Goal: Task Accomplishment & Management: Use online tool/utility

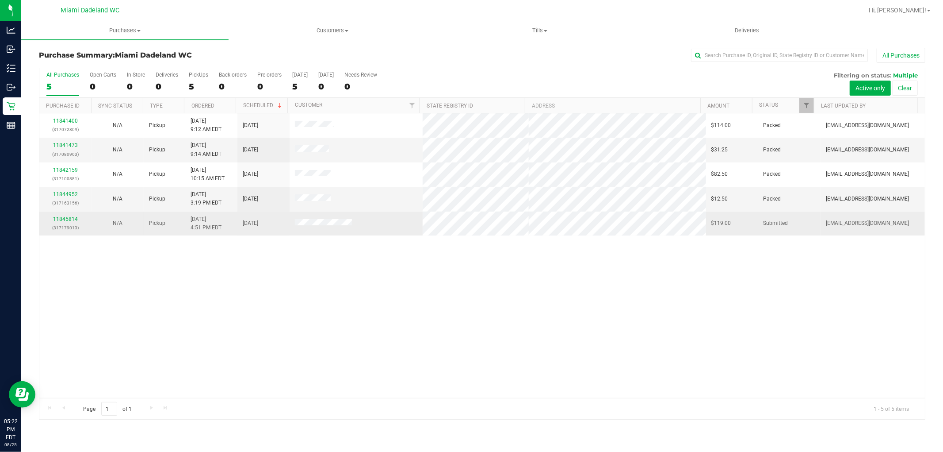
click at [70, 215] on div "11845814 (317179013)" at bounding box center [66, 223] width 42 height 17
click at [79, 220] on div "11845814 (317179013)" at bounding box center [66, 223] width 42 height 17
click at [66, 217] on link "11845814" at bounding box center [65, 219] width 25 height 6
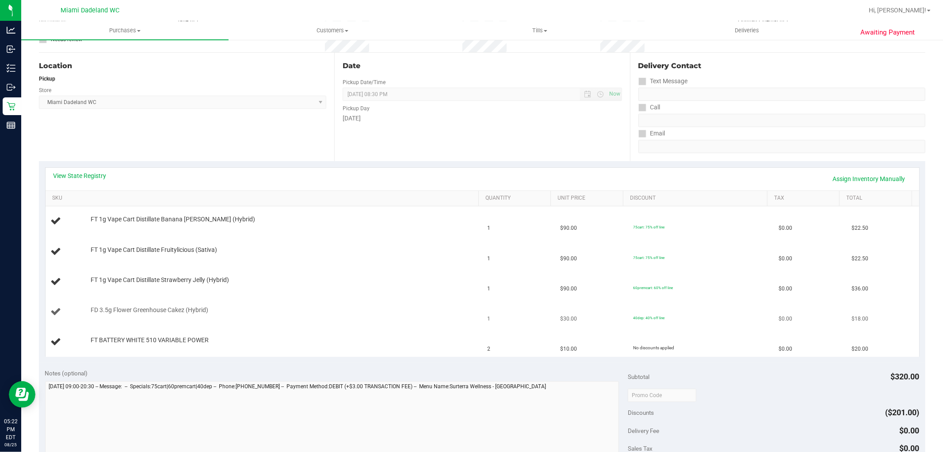
scroll to position [196, 0]
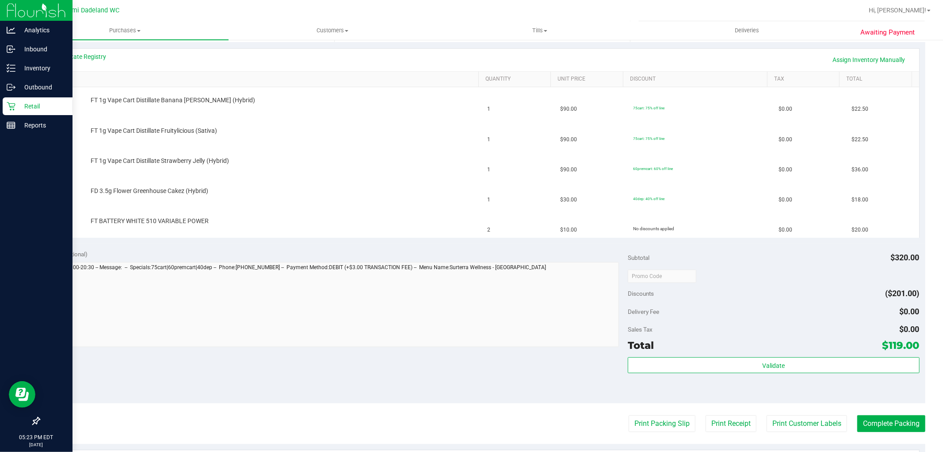
click at [24, 111] on div "Retail" at bounding box center [38, 106] width 70 height 18
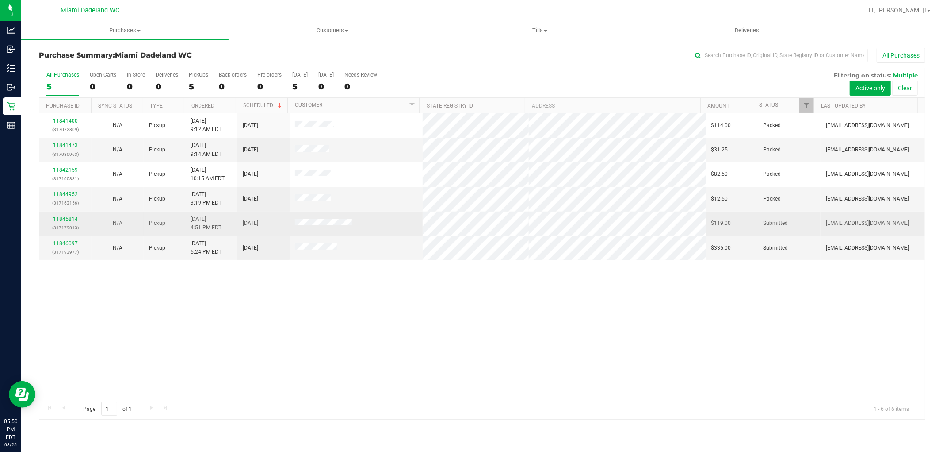
click at [65, 224] on p "(317179013)" at bounding box center [66, 227] width 42 height 8
click at [65, 220] on link "11845814" at bounding box center [65, 219] width 25 height 6
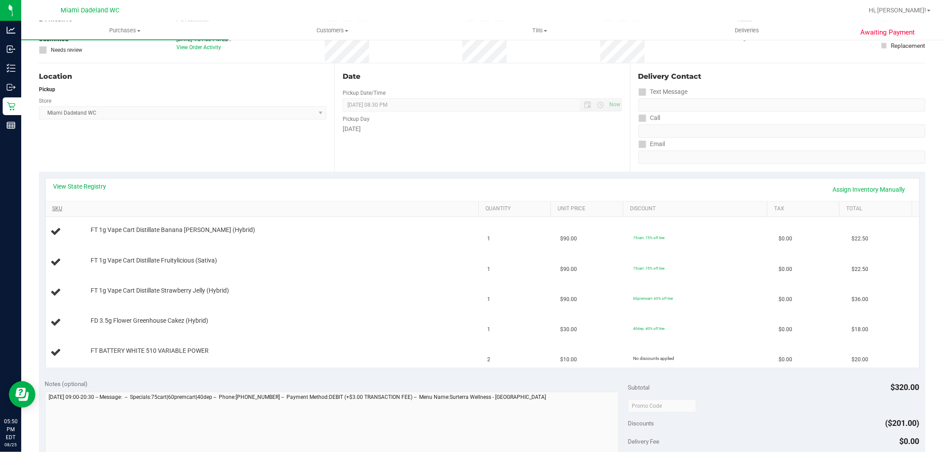
scroll to position [98, 0]
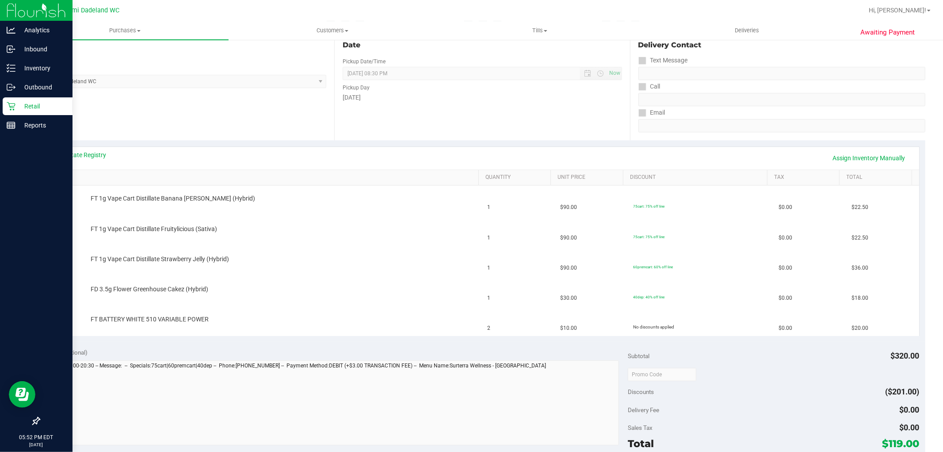
click at [26, 104] on p "Retail" at bounding box center [41, 106] width 53 height 11
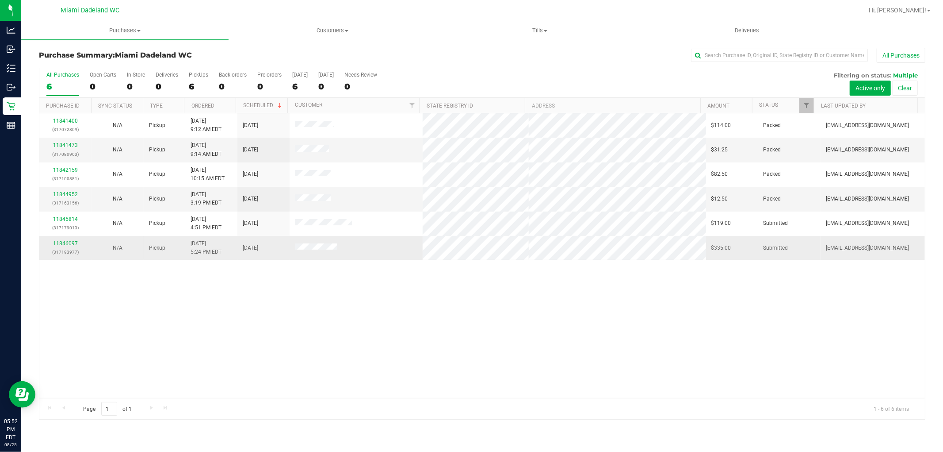
click at [85, 244] on div "11846097 (317193977)" at bounding box center [66, 247] width 42 height 17
click at [70, 241] on link "11846097" at bounding box center [65, 243] width 25 height 6
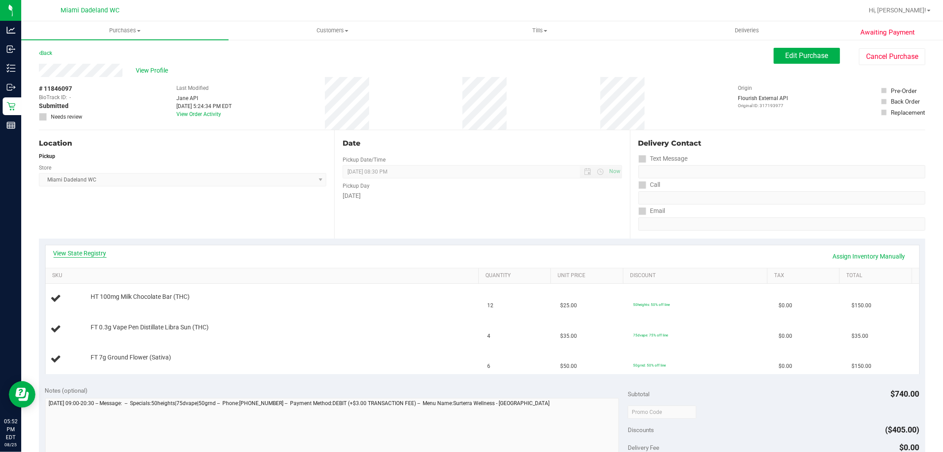
click at [82, 254] on link "View State Registry" at bounding box center [80, 253] width 53 height 9
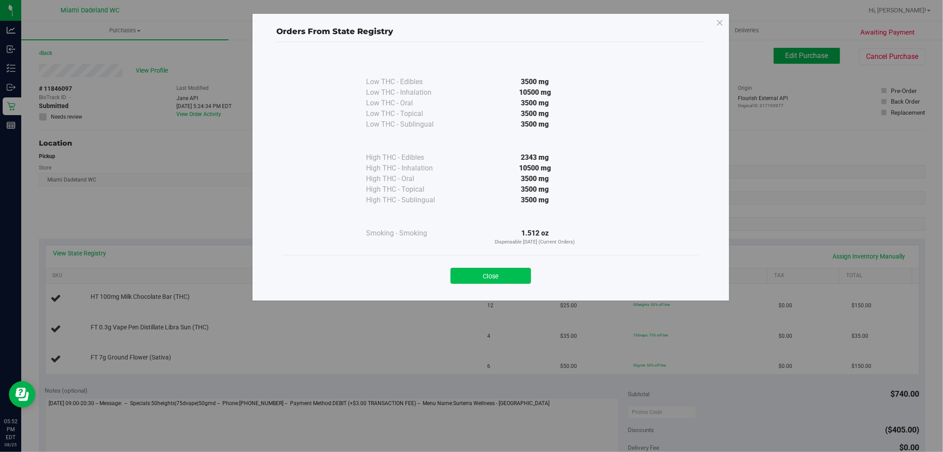
click at [462, 275] on button "Close" at bounding box center [491, 276] width 80 height 16
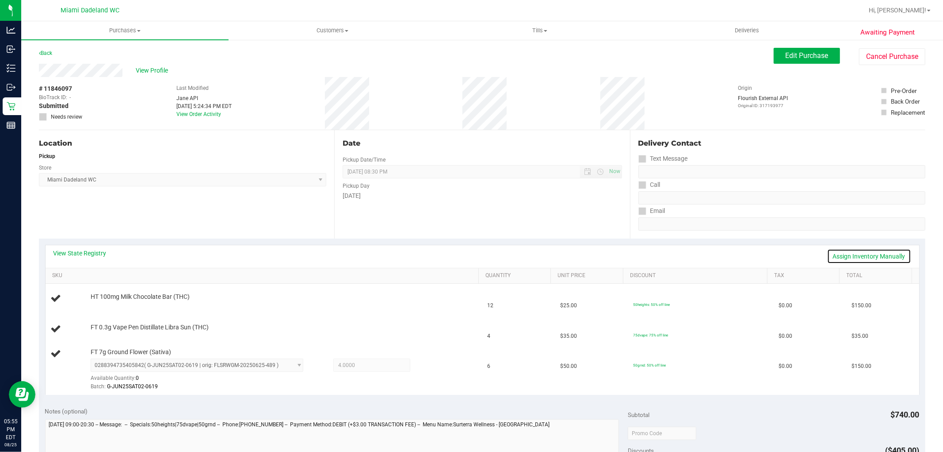
click at [880, 253] on link "Assign Inventory Manually" at bounding box center [869, 256] width 84 height 15
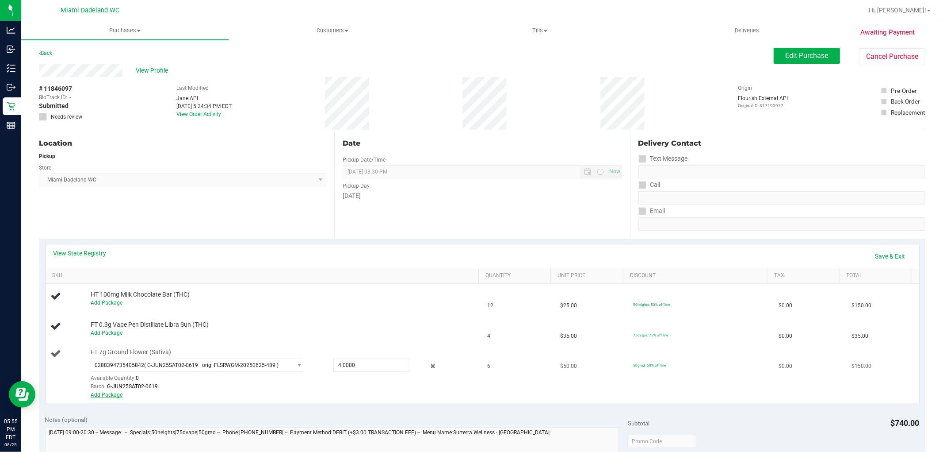
click at [112, 394] on link "Add Package" at bounding box center [107, 394] width 32 height 6
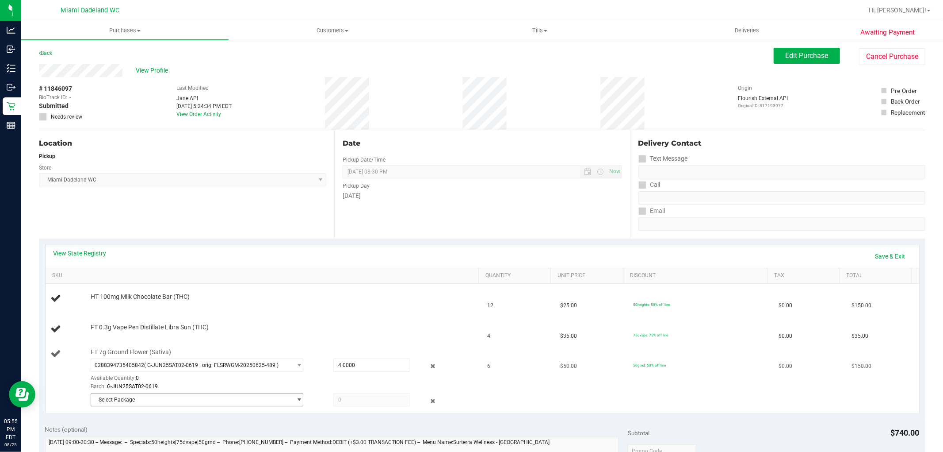
click at [171, 394] on span "Select Package" at bounding box center [191, 399] width 201 height 12
click at [409, 256] on div "View State Registry Save & Exit" at bounding box center [483, 256] width 858 height 15
click at [206, 162] on div "Store" at bounding box center [182, 166] width 287 height 13
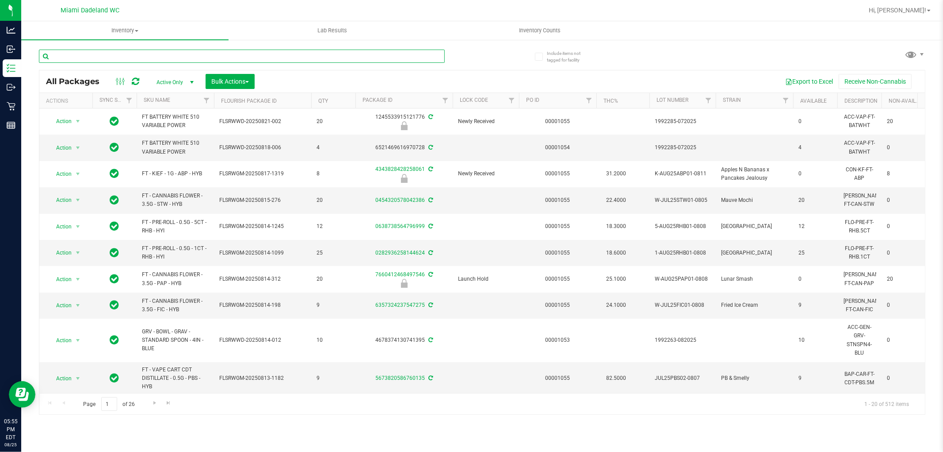
click at [76, 57] on input "text" at bounding box center [242, 56] width 406 height 13
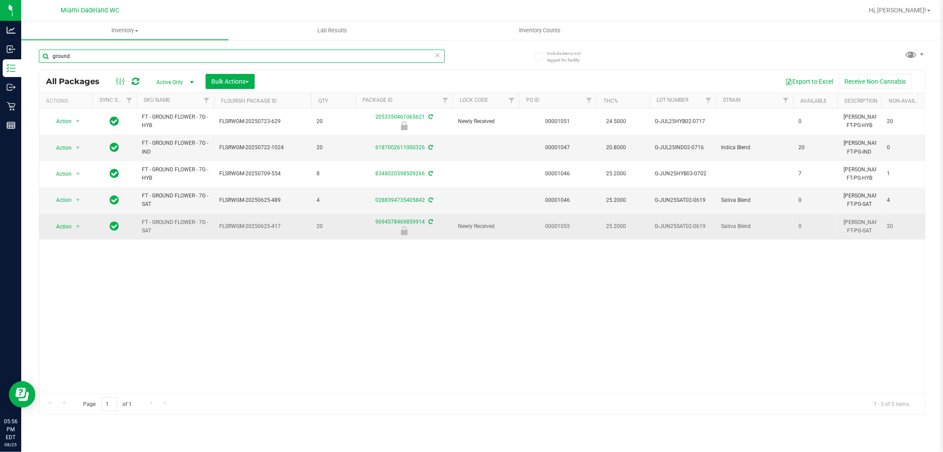
type input "ground"
click at [61, 233] on td "Action Action Edit attributes Global inventory Locate package Package audit log…" at bounding box center [65, 227] width 53 height 26
click at [63, 228] on span "Action" at bounding box center [60, 226] width 24 height 12
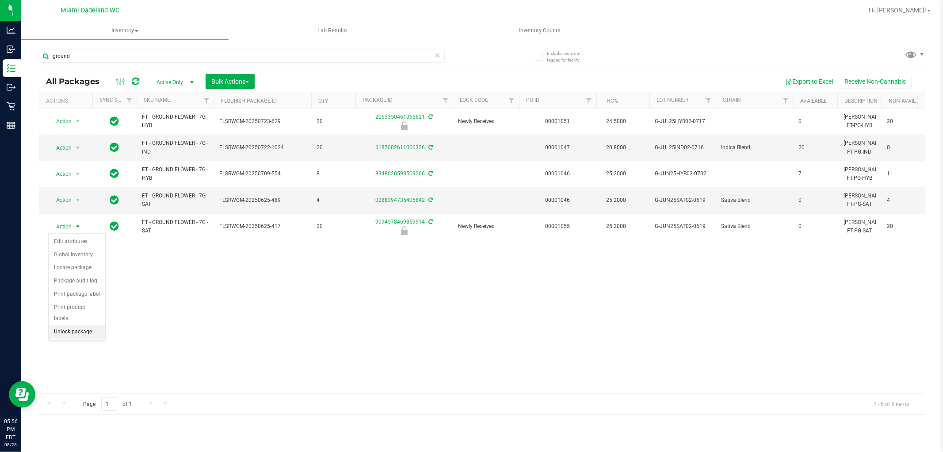
click at [77, 331] on li "Unlock package" at bounding box center [77, 331] width 57 height 13
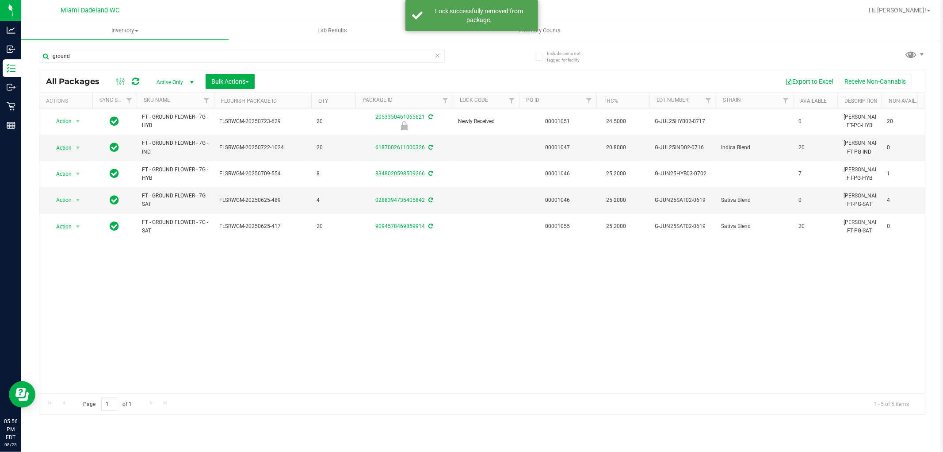
click at [312, 295] on div "Action Action Edit attributes Global inventory Locate package Package audit log…" at bounding box center [482, 250] width 886 height 284
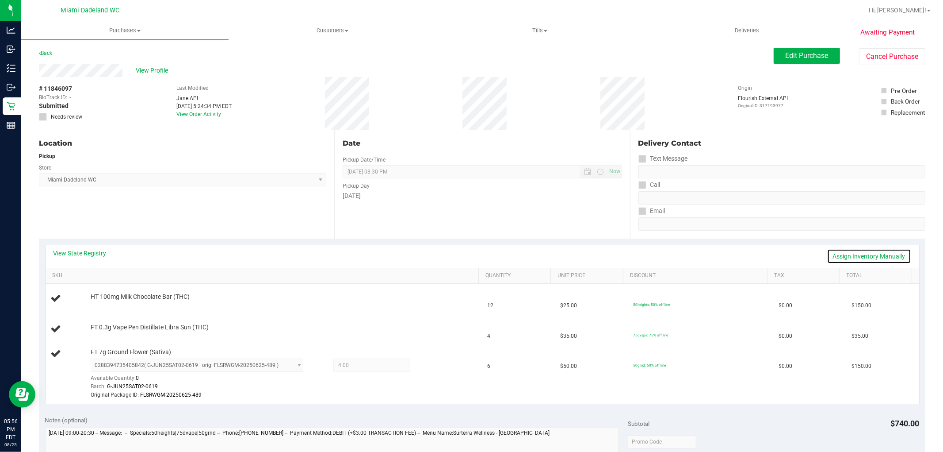
click at [864, 258] on link "Assign Inventory Manually" at bounding box center [869, 256] width 84 height 15
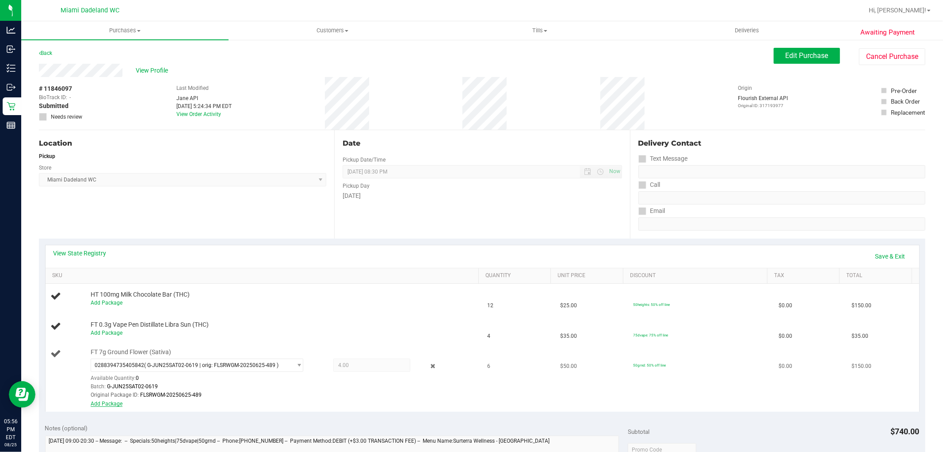
click at [112, 402] on link "Add Package" at bounding box center [107, 403] width 32 height 6
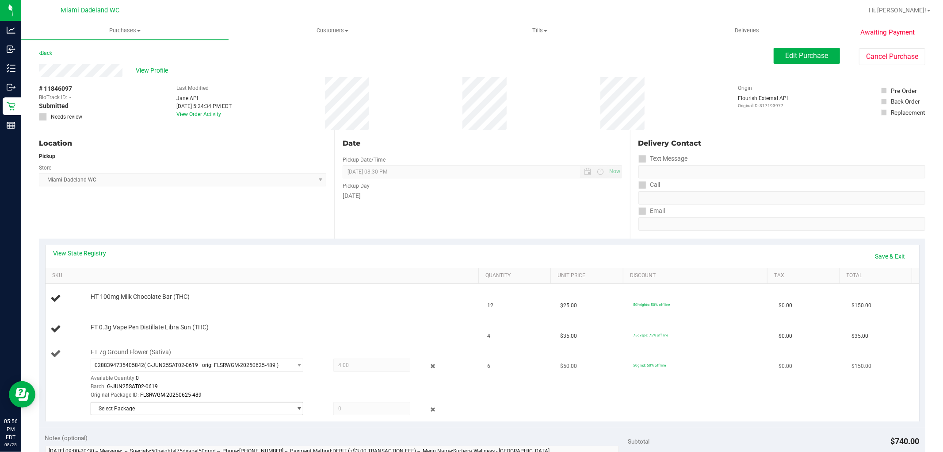
click at [182, 406] on span "Select Package" at bounding box center [191, 408] width 201 height 12
click at [230, 394] on span "( G-JUN25SAT02-0619 | orig: FLSRWGM-20250625-417 )" at bounding box center [213, 393] width 134 height 6
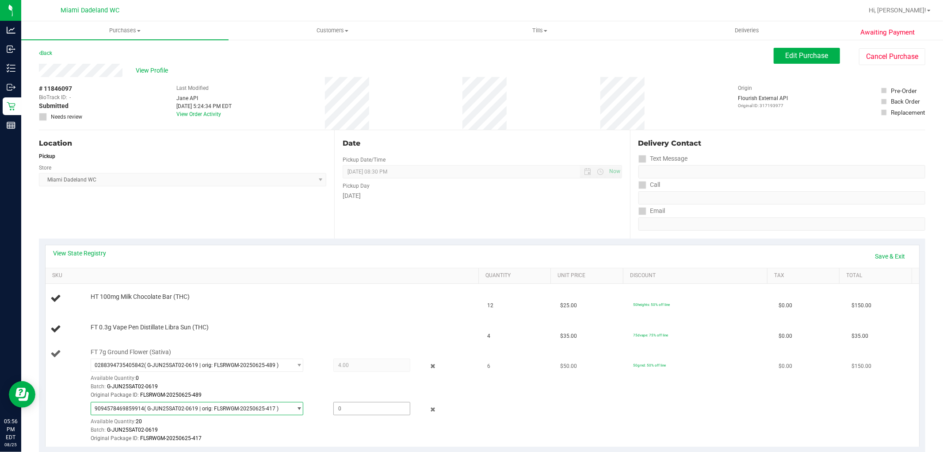
click at [390, 412] on span at bounding box center [371, 408] width 77 height 13
type input "2"
type input "2.0000"
click at [396, 317] on td "FT 0.3g Vape Pen Distillate Libra Sun (THC)" at bounding box center [264, 329] width 437 height 30
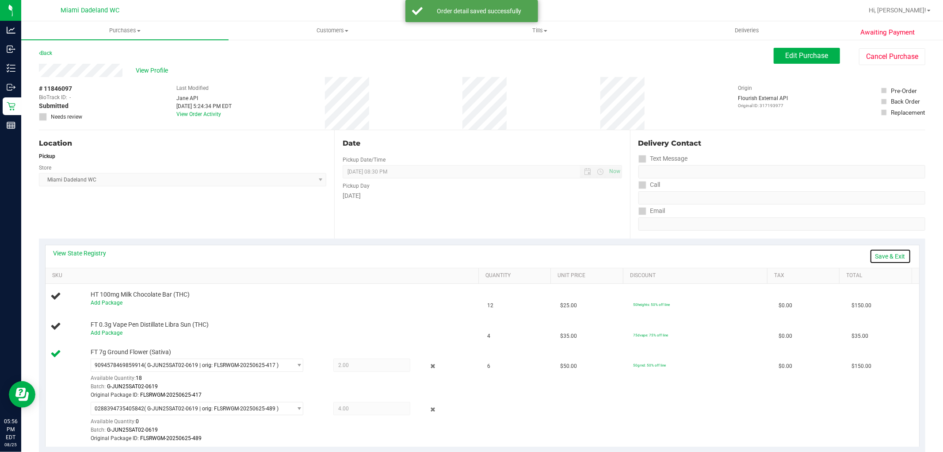
click at [882, 251] on link "Save & Exit" at bounding box center [891, 256] width 42 height 15
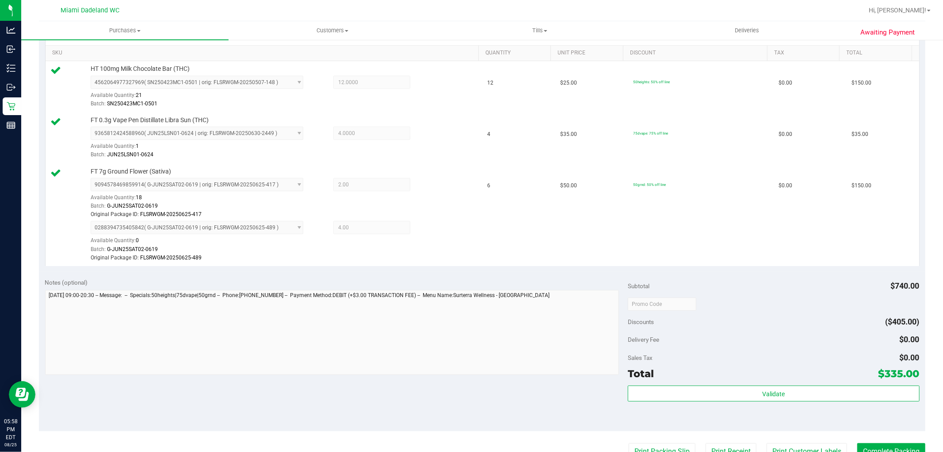
scroll to position [295, 0]
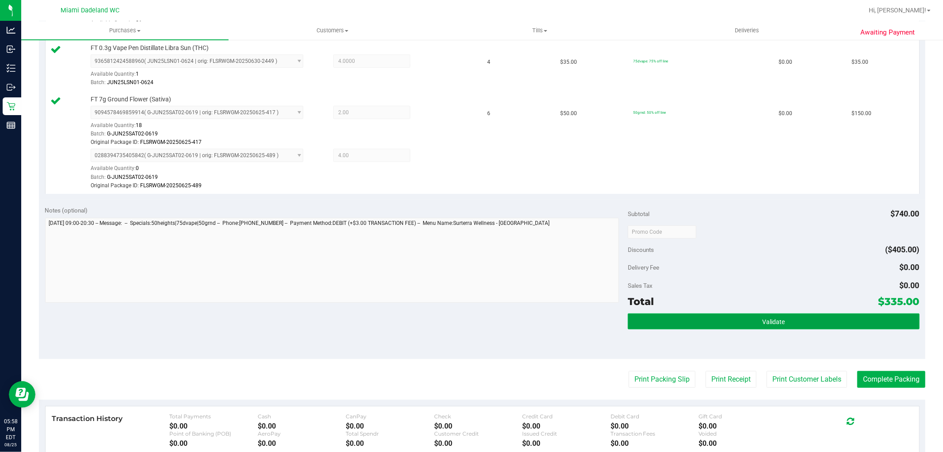
click at [746, 316] on button "Validate" at bounding box center [773, 321] width 291 height 16
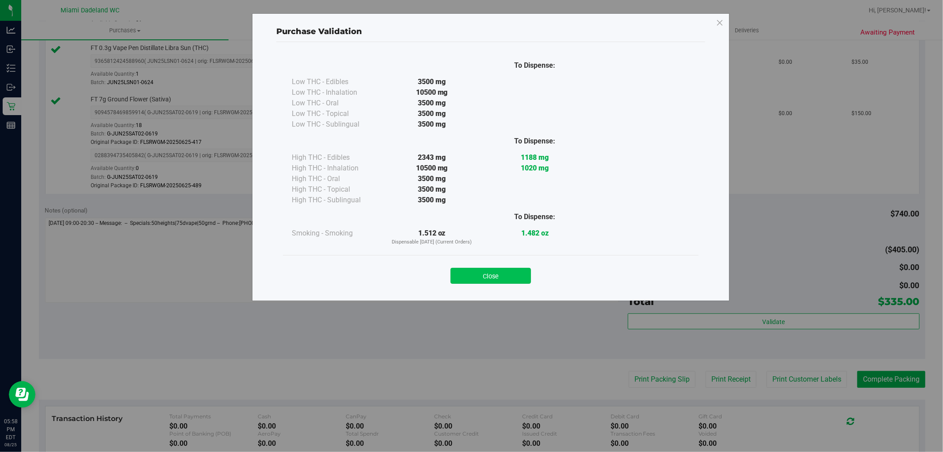
click at [488, 281] on button "Close" at bounding box center [491, 276] width 80 height 16
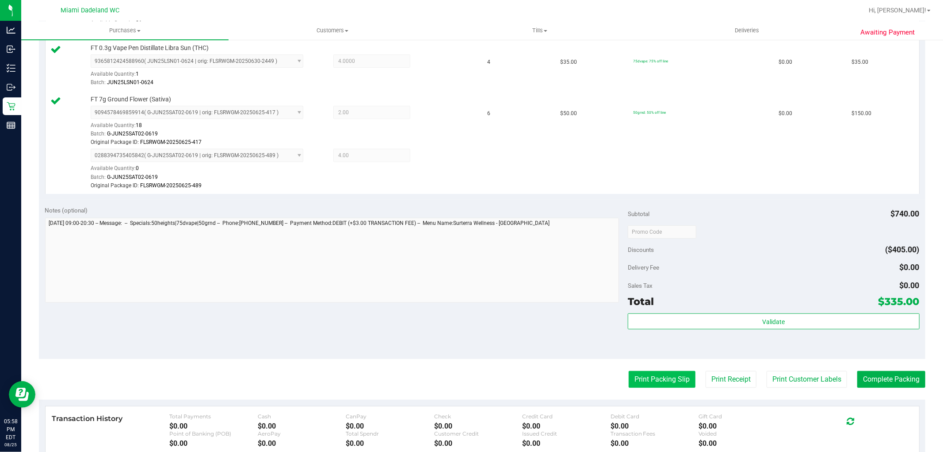
click at [643, 377] on button "Print Packing Slip" at bounding box center [662, 379] width 67 height 17
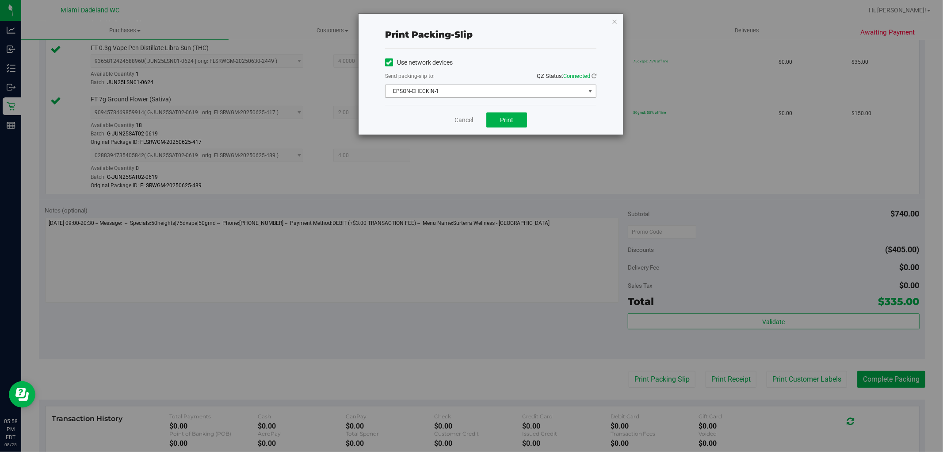
click at [498, 89] on span "EPSON-CHECKIN-1" at bounding box center [485, 91] width 199 height 12
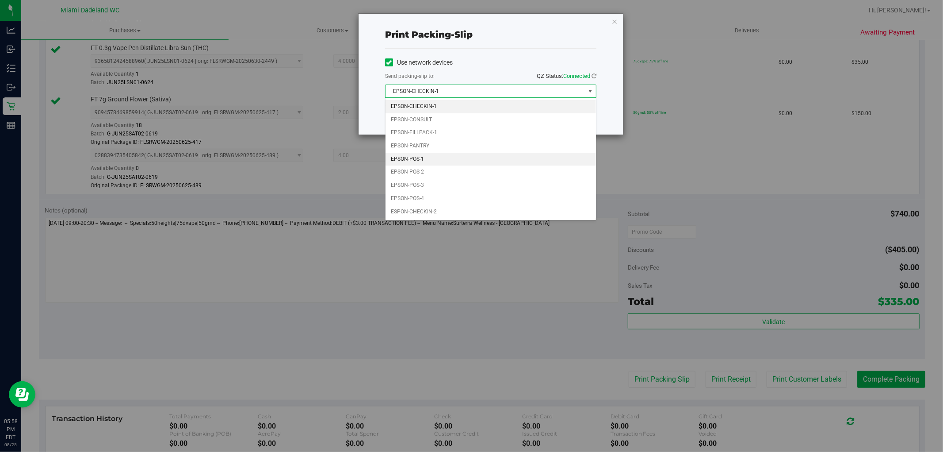
click at [421, 158] on li "EPSON-POS-1" at bounding box center [491, 159] width 211 height 13
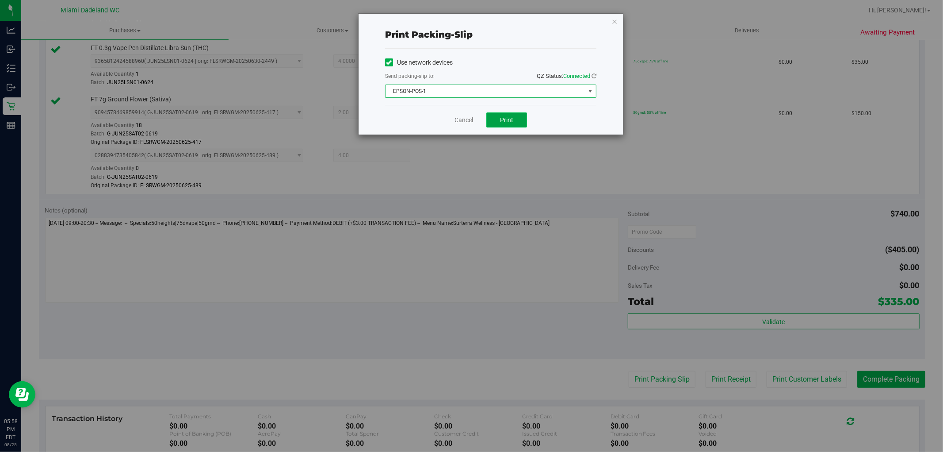
click at [521, 121] on button "Print" at bounding box center [506, 119] width 41 height 15
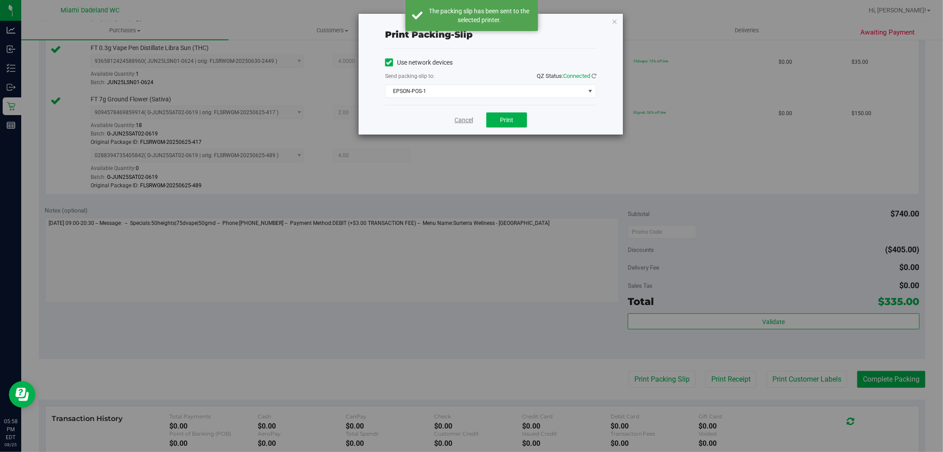
click at [469, 121] on link "Cancel" at bounding box center [464, 119] width 19 height 9
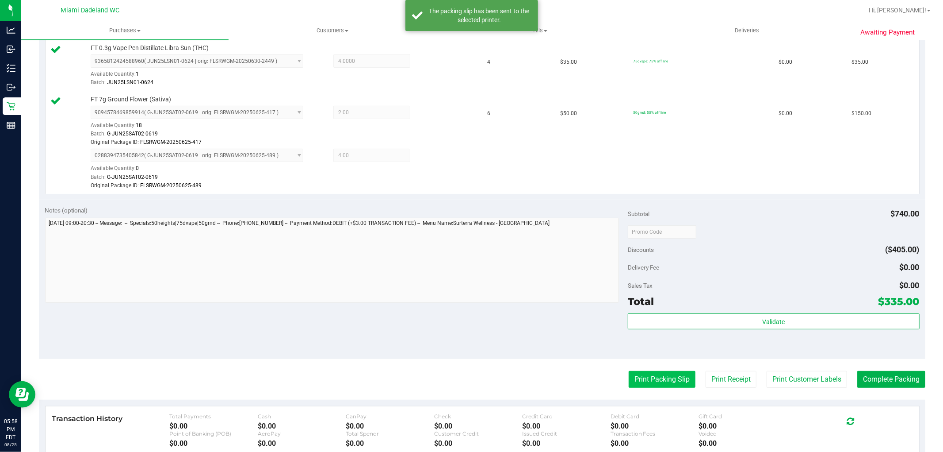
click at [651, 379] on button "Print Packing Slip" at bounding box center [662, 379] width 67 height 17
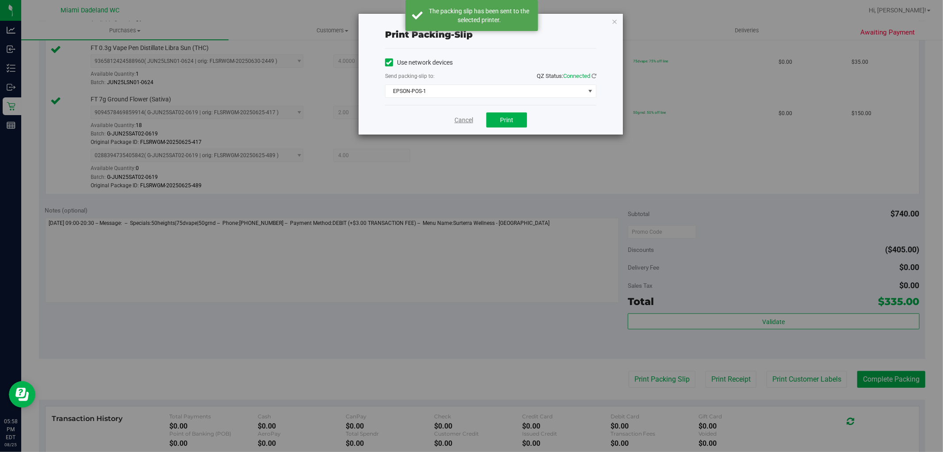
click at [466, 122] on link "Cancel" at bounding box center [464, 119] width 19 height 9
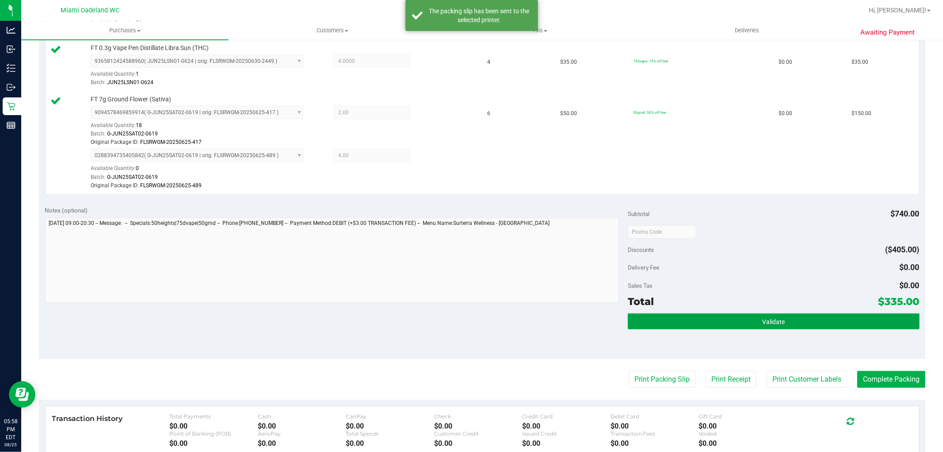
click at [649, 314] on button "Validate" at bounding box center [773, 321] width 291 height 16
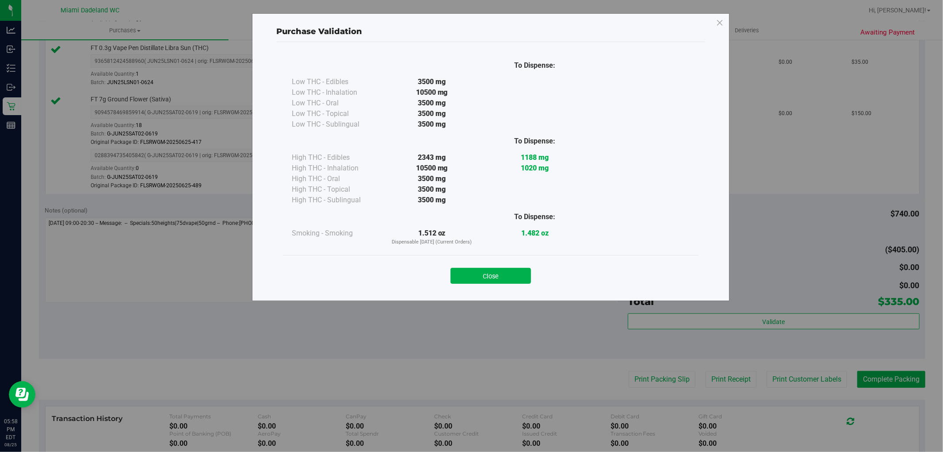
click at [478, 283] on button "Close" at bounding box center [491, 276] width 80 height 16
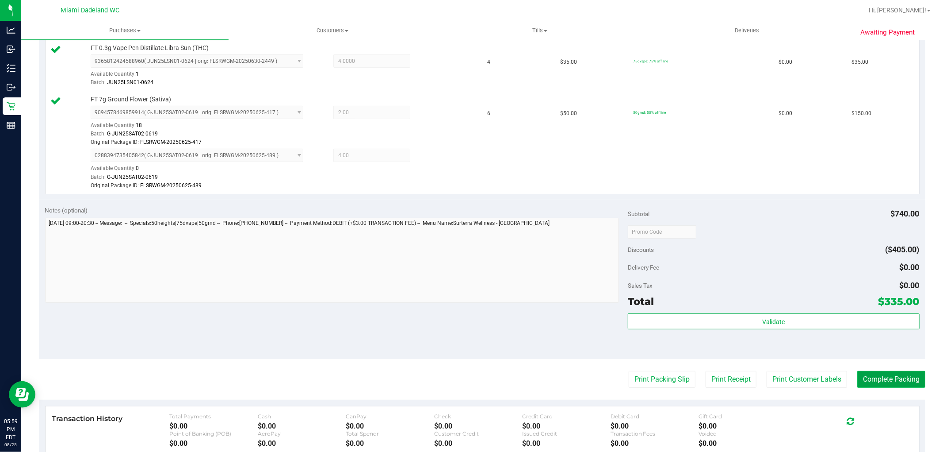
click at [907, 380] on button "Complete Packing" at bounding box center [891, 379] width 68 height 17
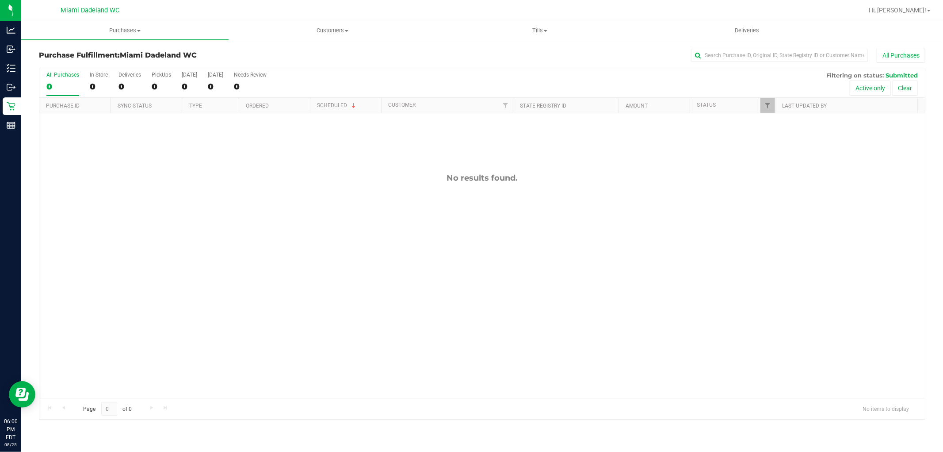
click at [517, 248] on div "No results found." at bounding box center [482, 285] width 886 height 344
drag, startPoint x: 122, startPoint y: 264, endPoint x: 118, endPoint y: 261, distance: 5.3
click at [122, 264] on div "No results found." at bounding box center [482, 285] width 886 height 344
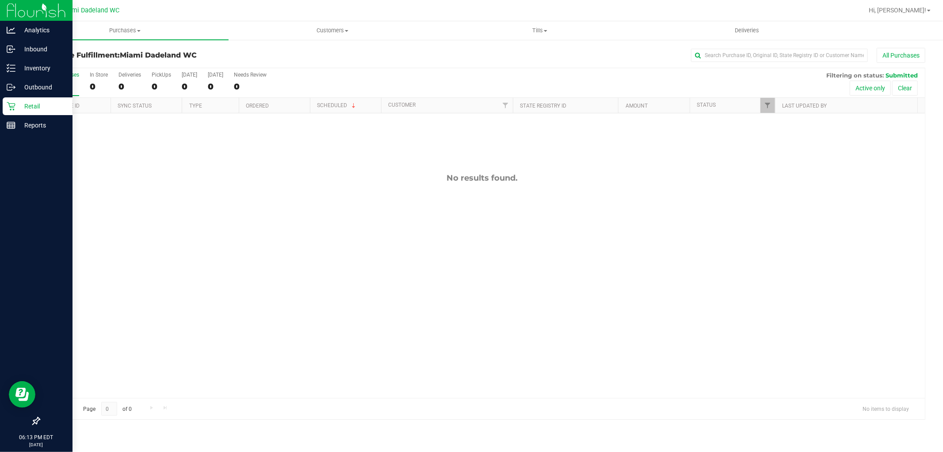
click at [18, 106] on p "Retail" at bounding box center [41, 106] width 53 height 11
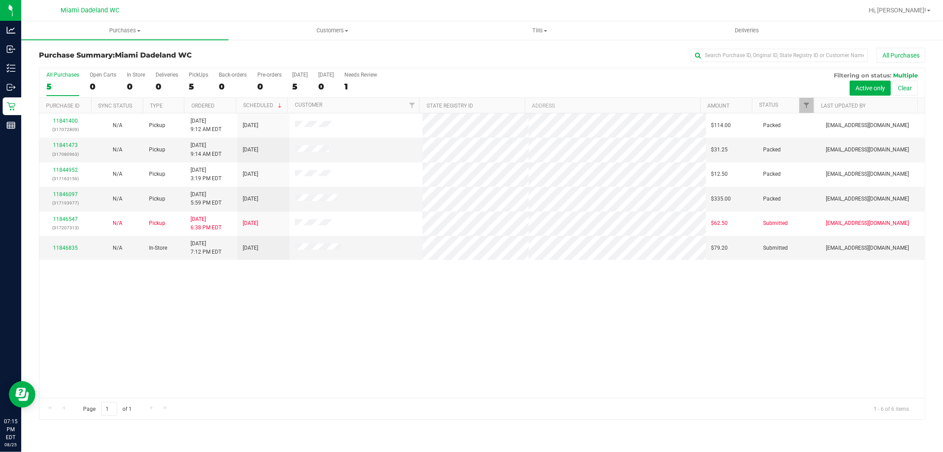
click at [64, 364] on div "11841400 (317072809) N/A Pickup [DATE] 9:12 AM EDT 8/25/2025 $114.00 Packed [EM…" at bounding box center [482, 255] width 886 height 284
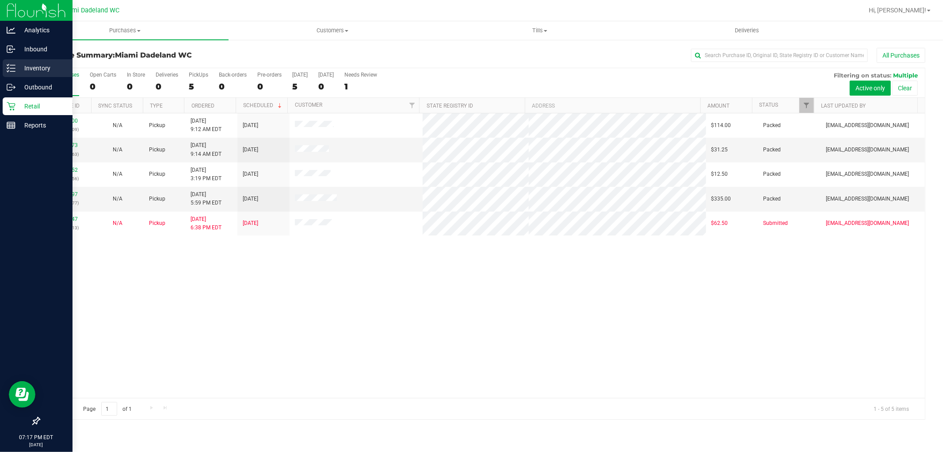
click at [43, 68] on p "Inventory" at bounding box center [41, 68] width 53 height 11
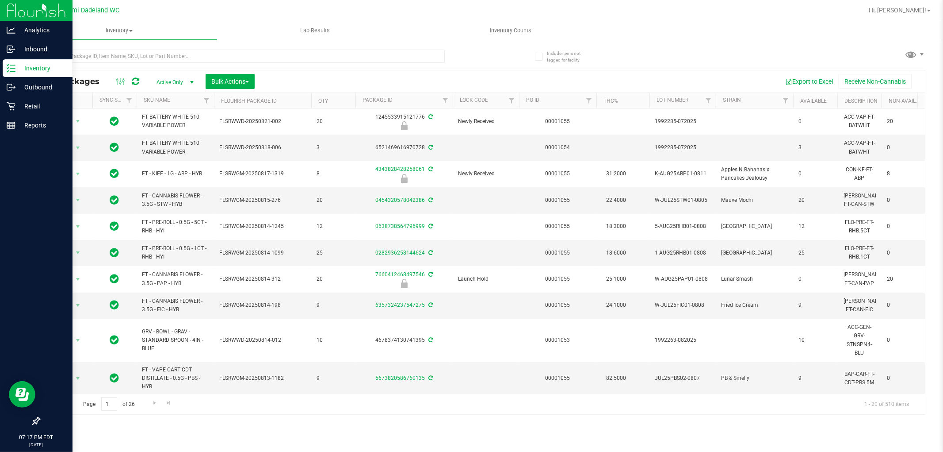
scroll to position [0, 762]
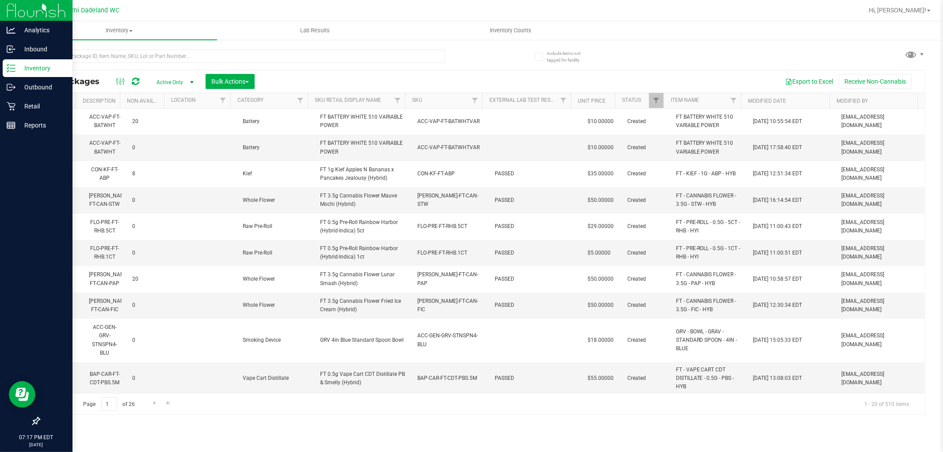
click at [435, 98] on th "SKU" at bounding box center [443, 100] width 77 height 15
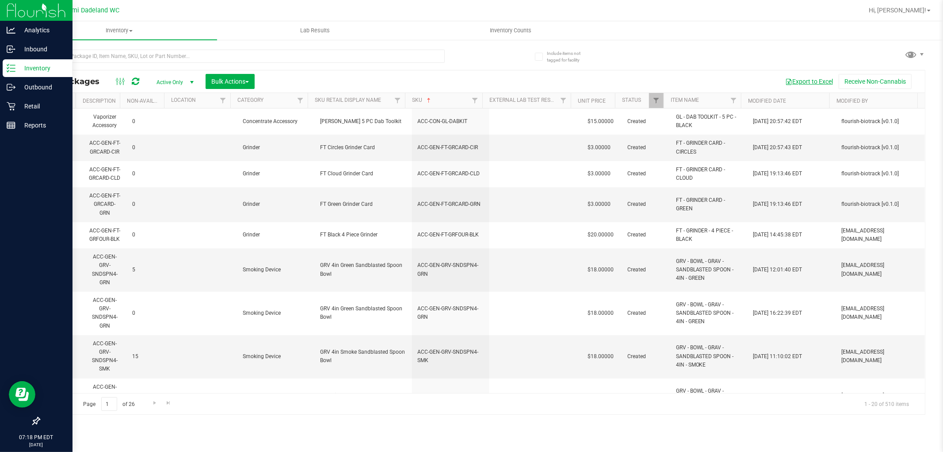
click at [808, 80] on button "Export to Excel" at bounding box center [809, 81] width 59 height 15
click at [3, 99] on div "Retail" at bounding box center [38, 106] width 70 height 18
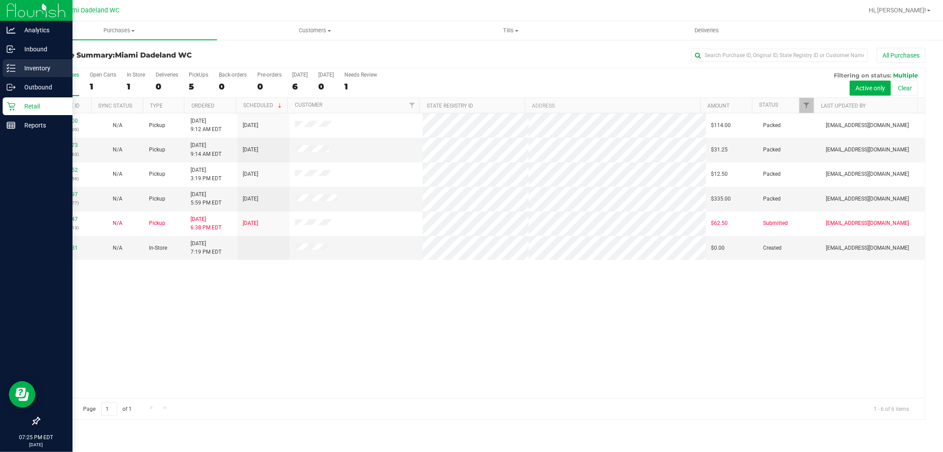
click at [14, 71] on line at bounding box center [12, 71] width 5 height 0
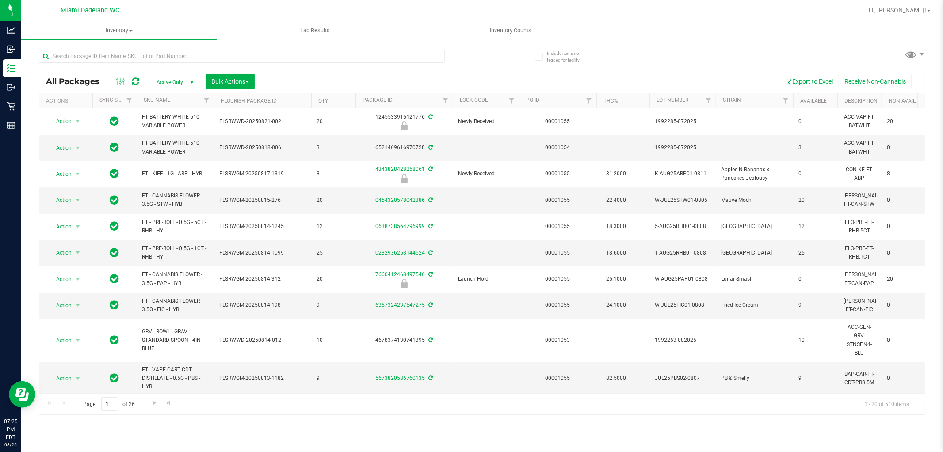
click at [865, 393] on div "Page 1 of 26 1 - 20 of 510 items" at bounding box center [482, 403] width 886 height 21
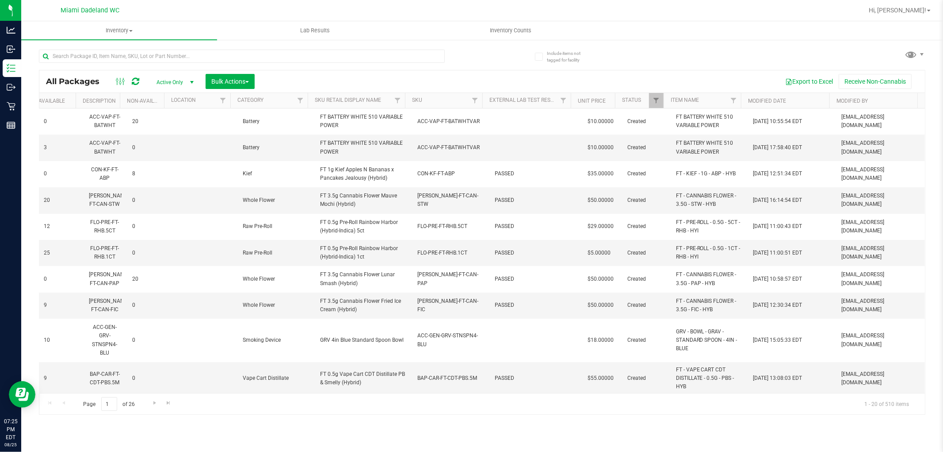
click at [436, 98] on th "SKU" at bounding box center [443, 100] width 77 height 15
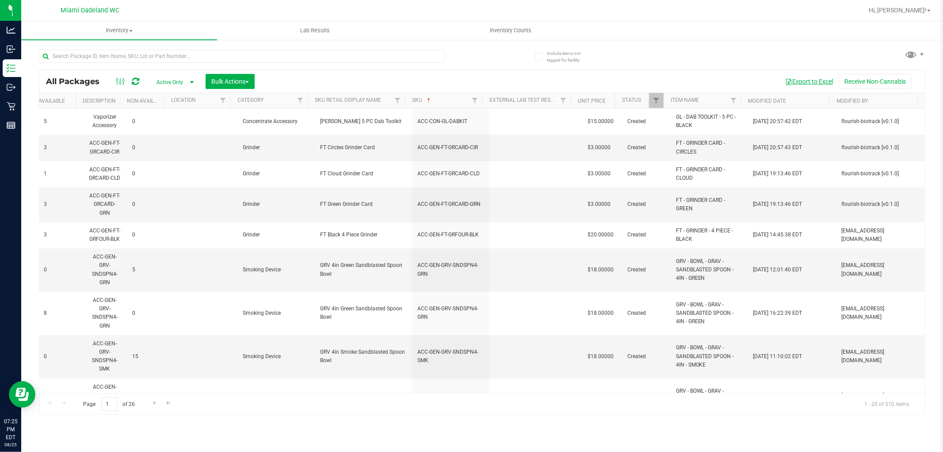
click at [810, 83] on button "Export to Excel" at bounding box center [809, 81] width 59 height 15
